Goal: Task Accomplishment & Management: Complete application form

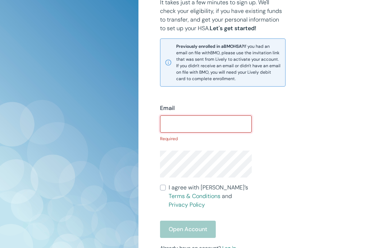
click at [186, 122] on input "Email" at bounding box center [206, 124] width 92 height 14
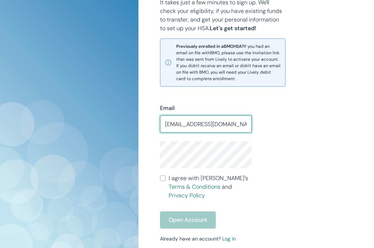
type input "brooke2025@mail.com"
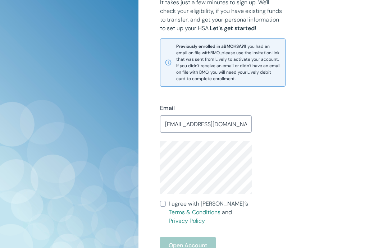
click at [166, 204] on label "I agree with Lively’s Terms & Conditions and Privacy Policy" at bounding box center [206, 213] width 92 height 26
click at [166, 204] on input "I agree with Lively’s Terms & Conditions and Privacy Policy" at bounding box center [163, 204] width 6 height 6
checkbox input "true"
click at [180, 237] on button "Open Account" at bounding box center [188, 245] width 56 height 17
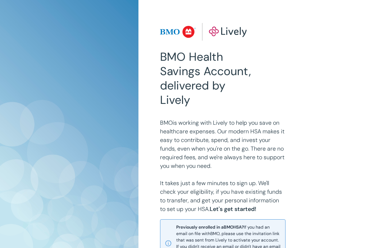
click at [218, 29] on img at bounding box center [203, 32] width 87 height 18
click at [232, 27] on img at bounding box center [203, 32] width 87 height 18
